Goal: Transaction & Acquisition: Purchase product/service

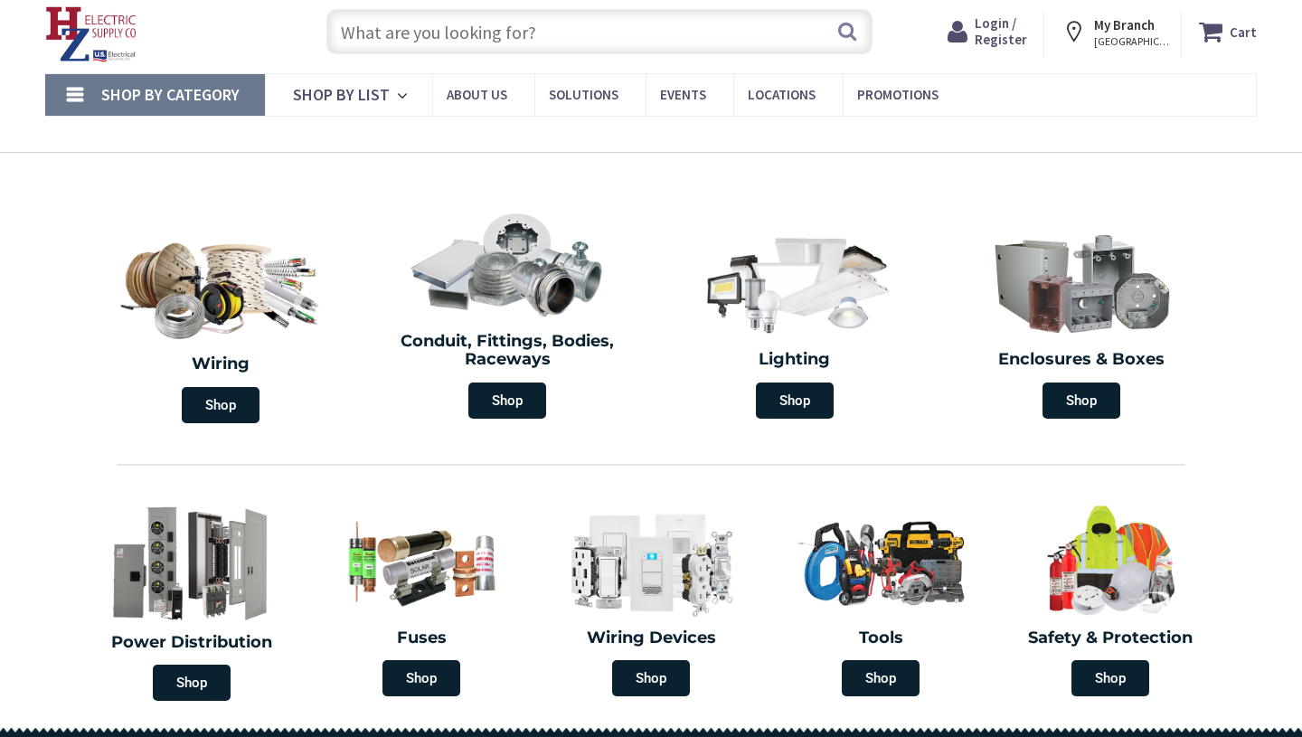
scroll to position [46, 0]
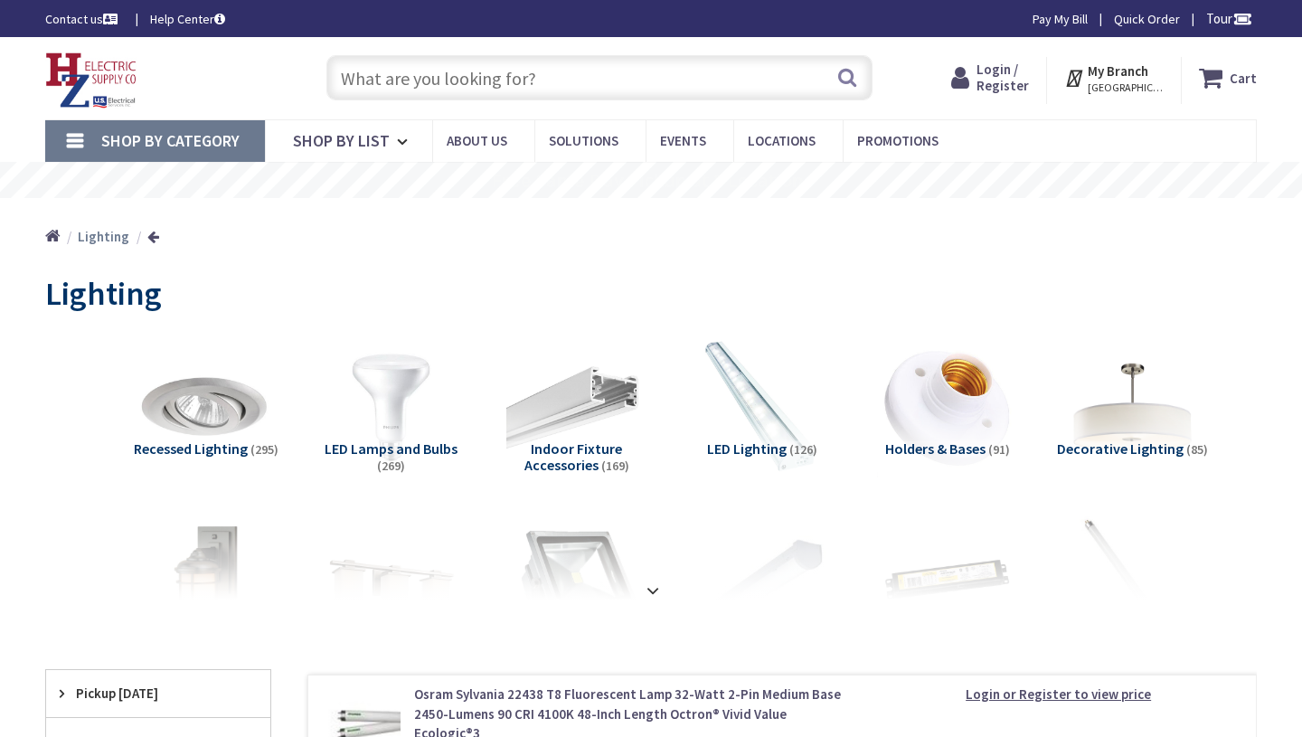
click at [372, 76] on input "text" at bounding box center [599, 77] width 546 height 45
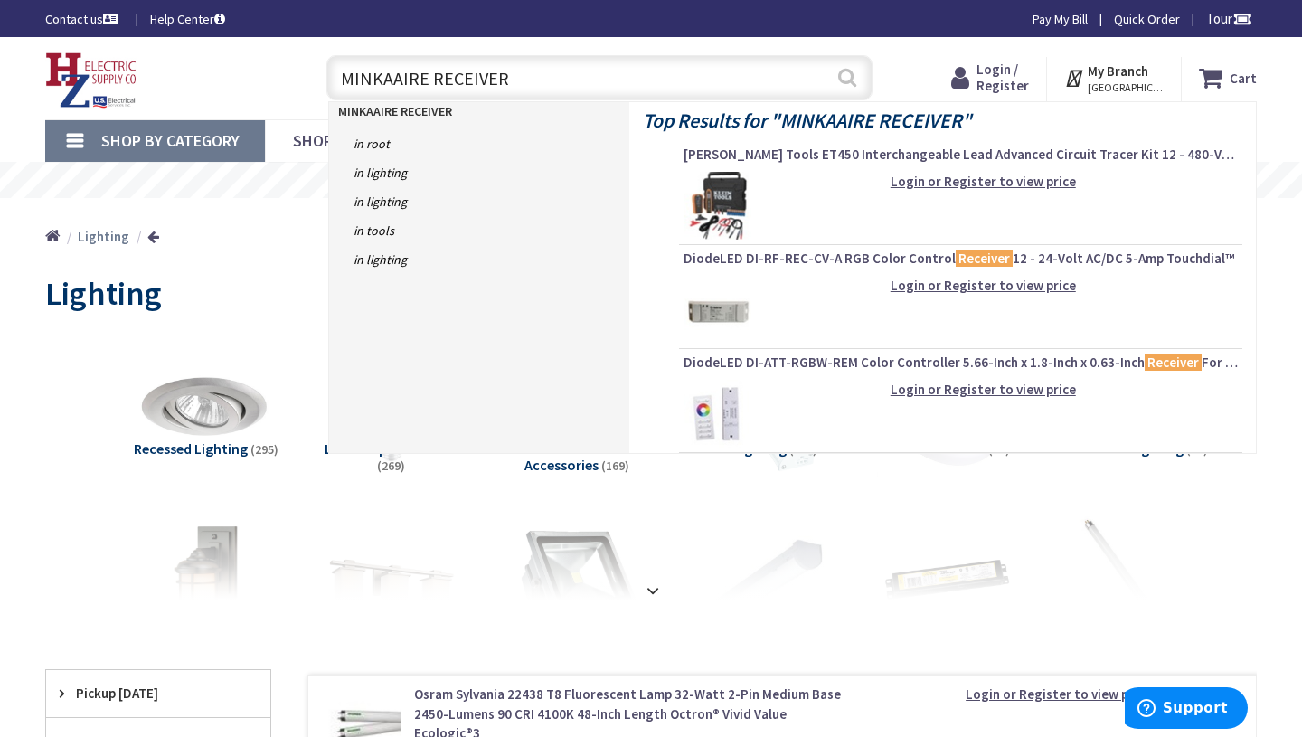
type input "MINKAAIRE RECEIVER"
click at [847, 75] on button "Search" at bounding box center [848, 77] width 24 height 41
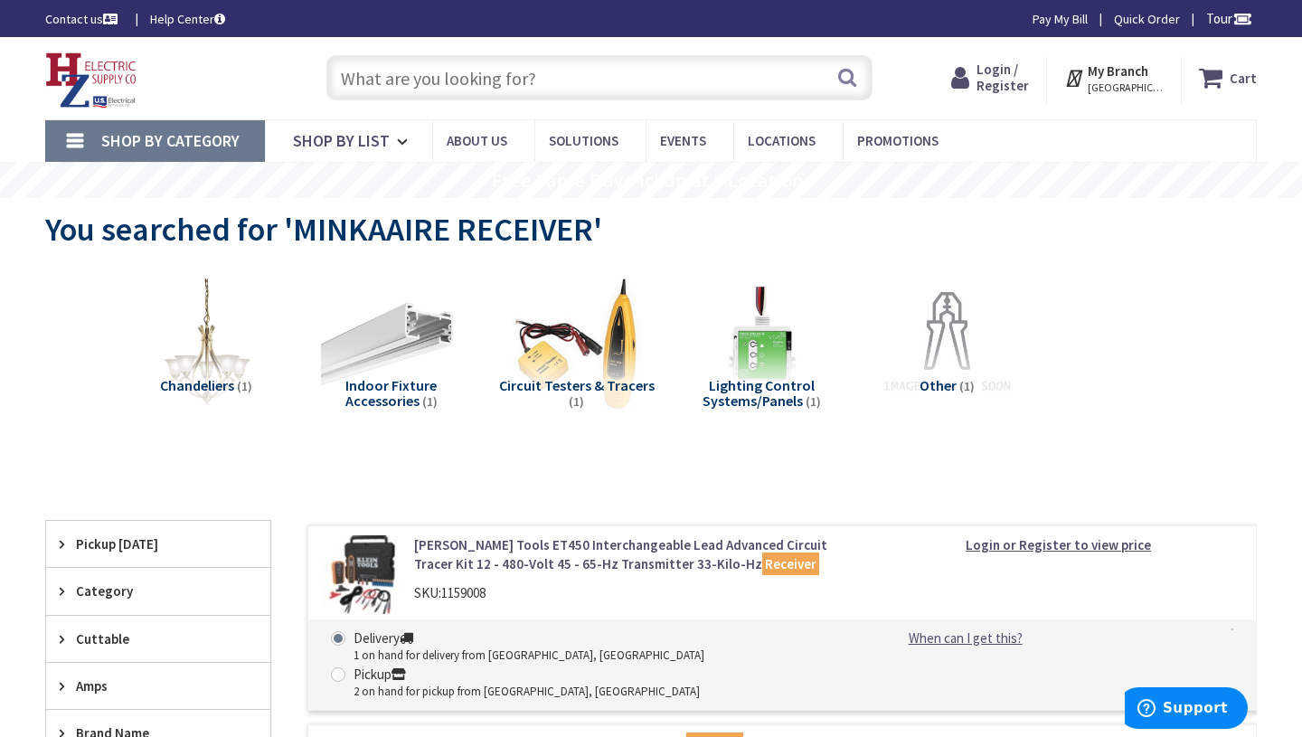
click at [354, 77] on input "text" at bounding box center [599, 77] width 546 height 45
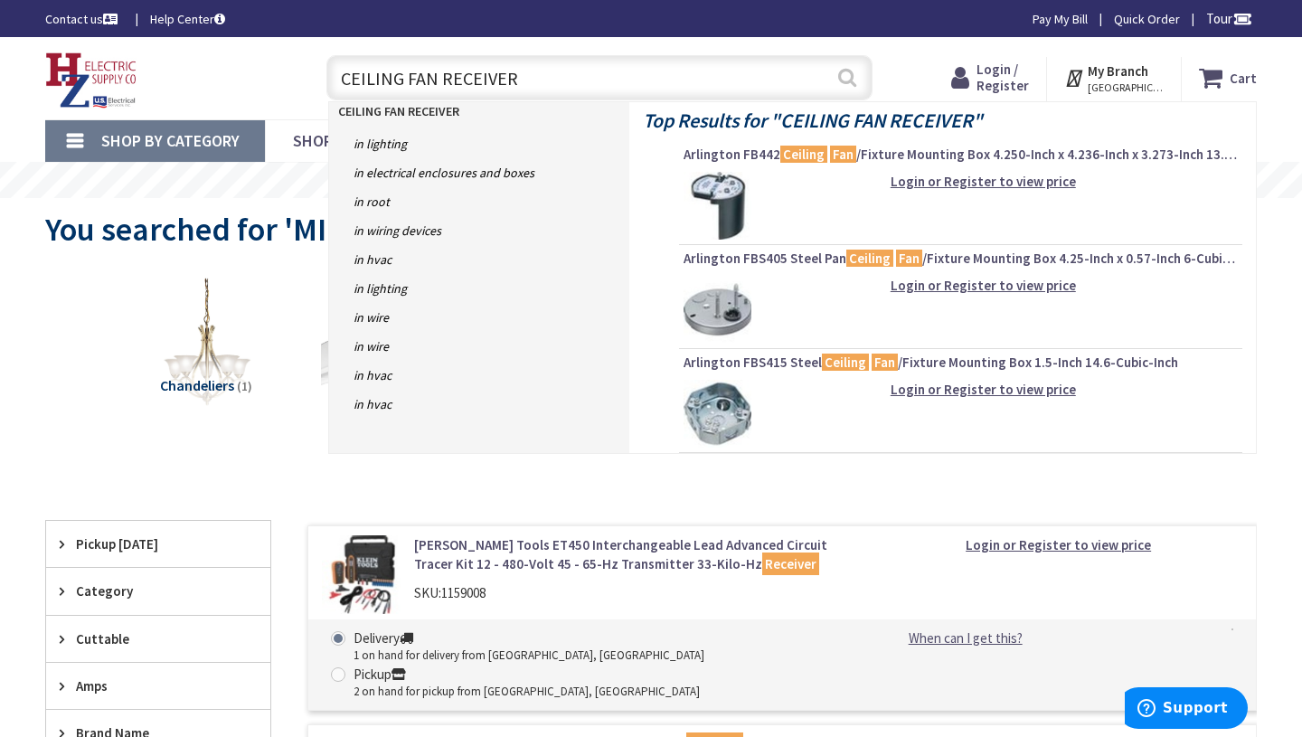
type input "CEILING FAN RECEIVER"
click at [844, 74] on button "Search" at bounding box center [848, 77] width 24 height 41
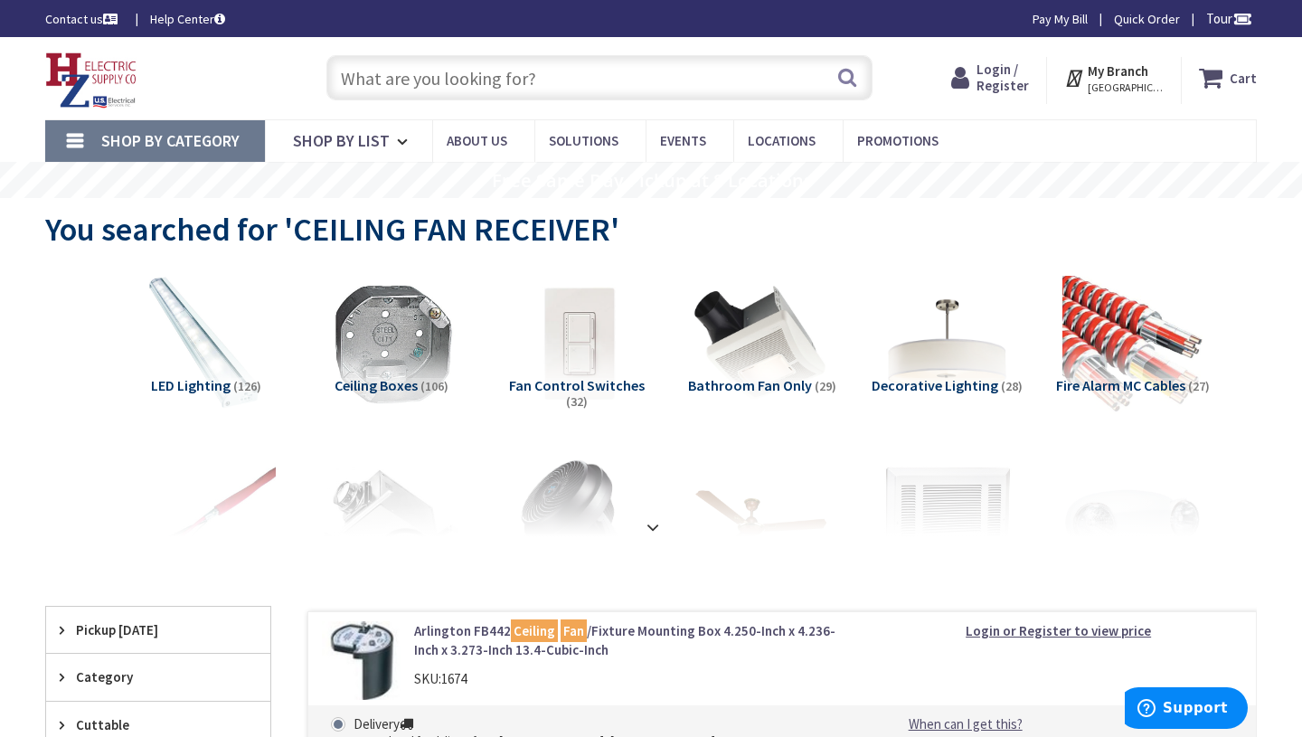
click at [354, 81] on input "text" at bounding box center [599, 77] width 546 height 45
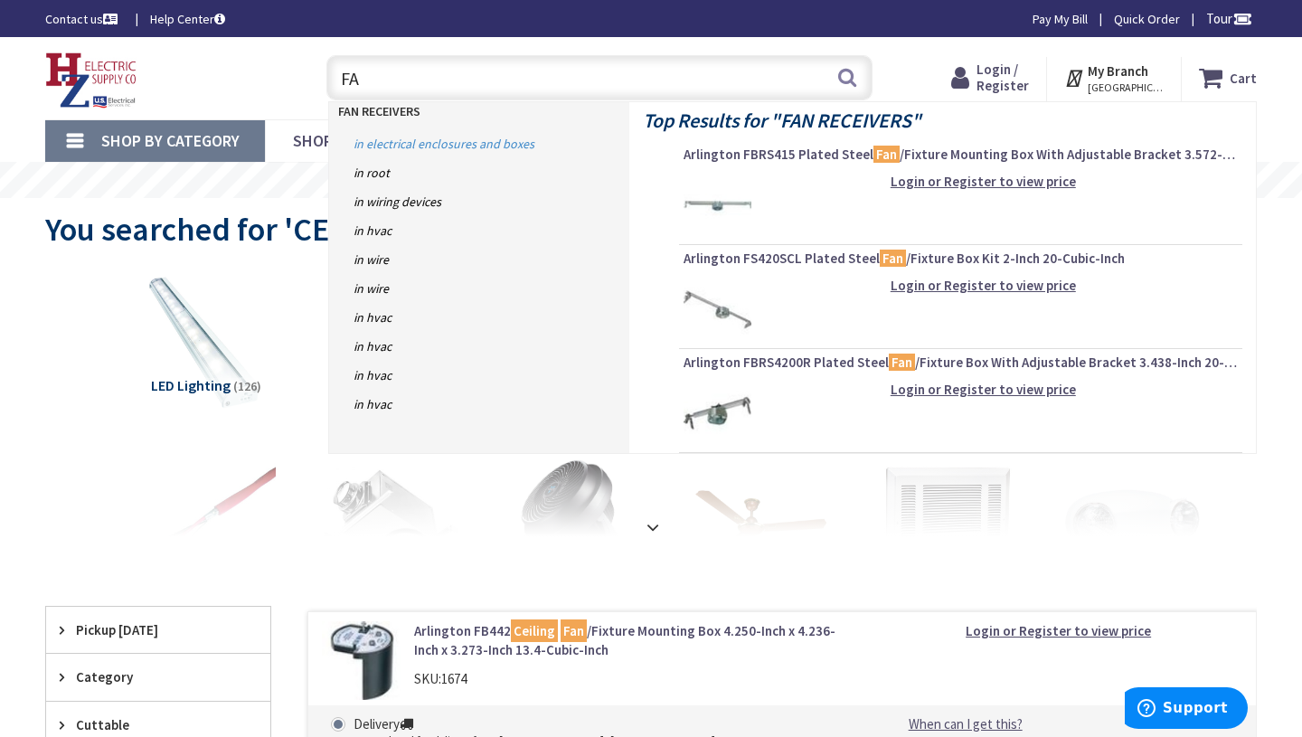
type input "F"
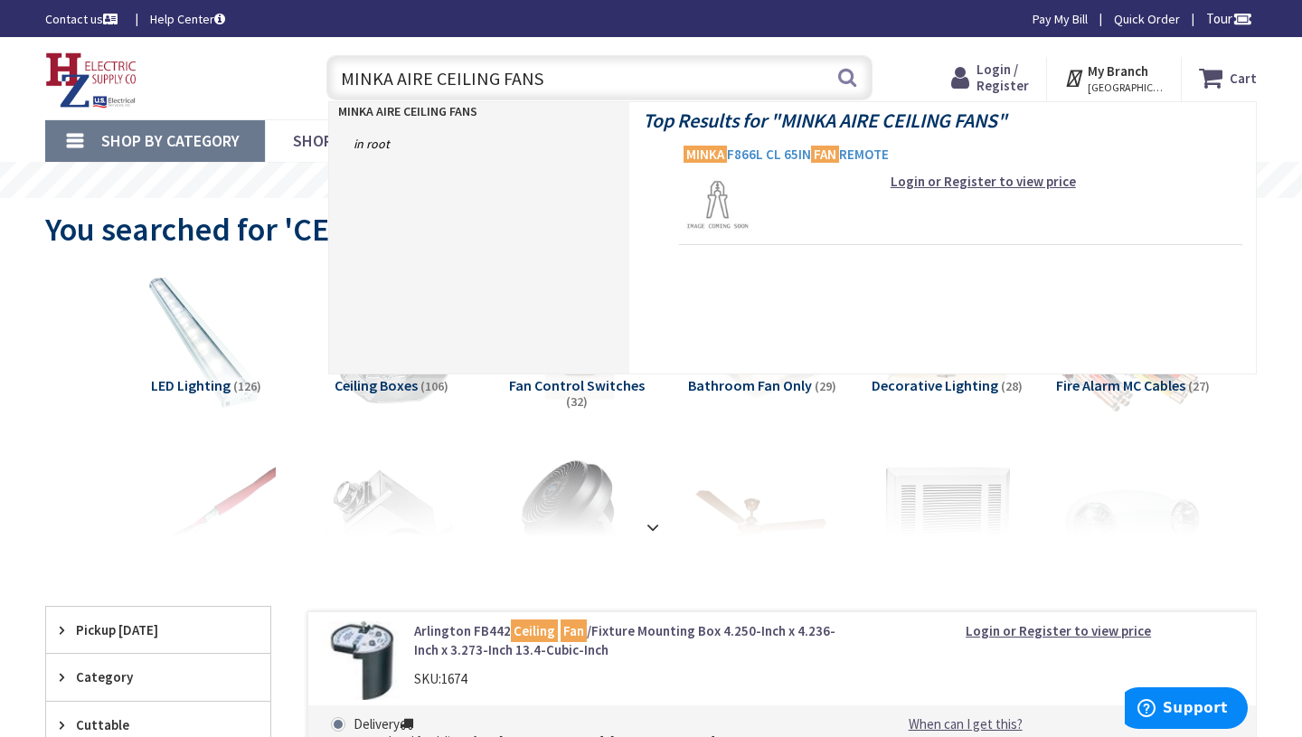
type input "MINKA AIRE CEILING FANS"
click at [759, 154] on span "MINKA F866L CL 65IN FAN REMOTE" at bounding box center [961, 155] width 554 height 18
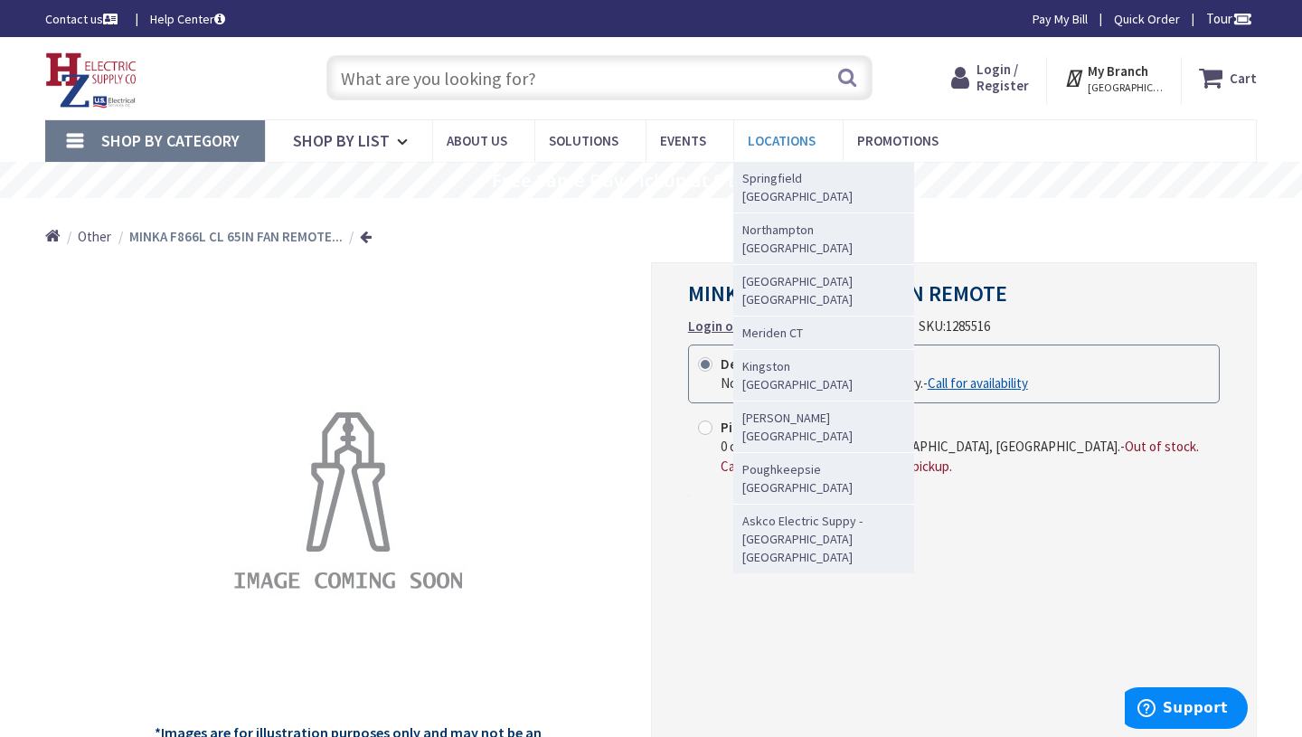
scroll to position [5, 0]
